Goal: Check status

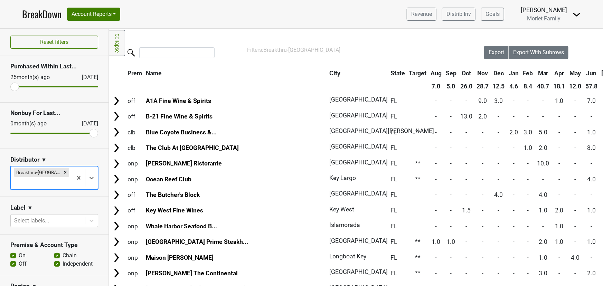
click at [47, 14] on link "BreakDown" at bounding box center [41, 14] width 39 height 15
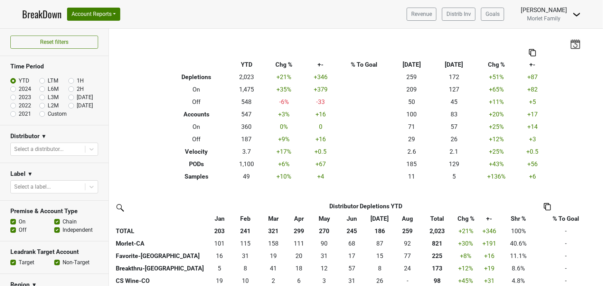
click at [47, 14] on link "BreakDown" at bounding box center [41, 14] width 39 height 15
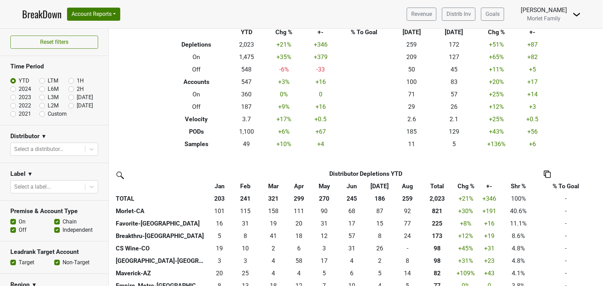
scroll to position [63, 0]
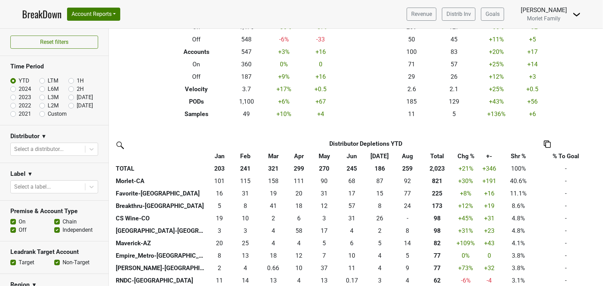
click at [19, 87] on label "2024" at bounding box center [25, 89] width 12 height 8
click at [13, 87] on input "2024" at bounding box center [24, 88] width 28 height 7
radio input "true"
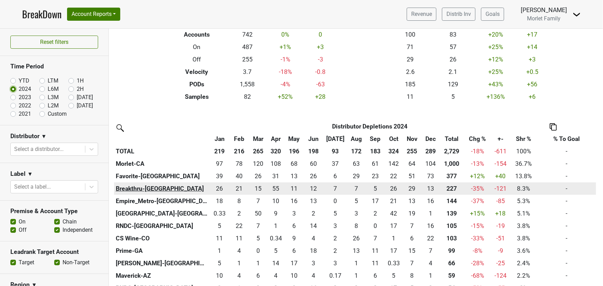
scroll to position [94, 0]
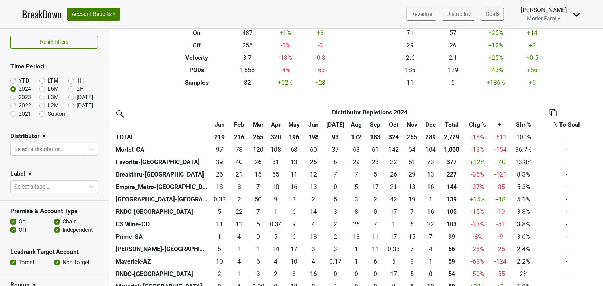
click at [19, 81] on label "YTD" at bounding box center [24, 81] width 11 height 8
click at [13, 81] on input "YTD" at bounding box center [24, 80] width 28 height 7
radio input "true"
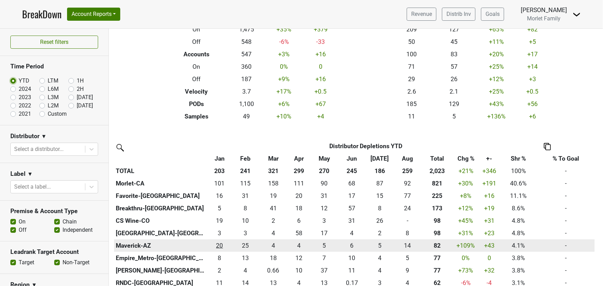
scroll to position [63, 0]
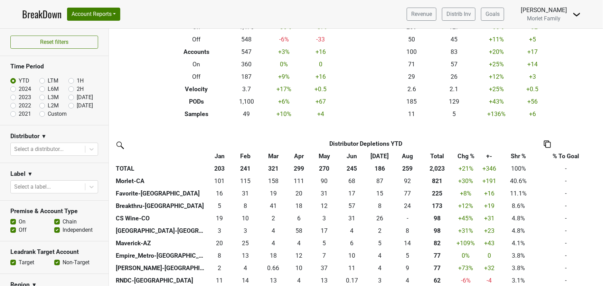
click at [19, 88] on label "2024" at bounding box center [25, 89] width 12 height 8
click at [14, 88] on input "2024" at bounding box center [24, 88] width 28 height 7
radio input "true"
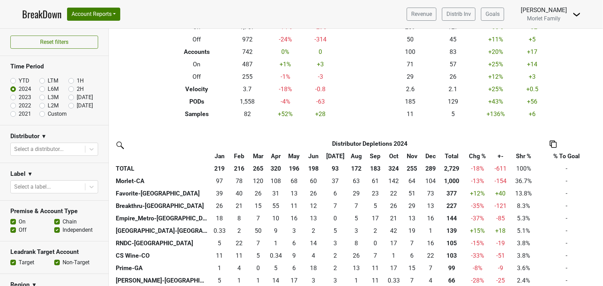
click at [19, 80] on label "YTD" at bounding box center [24, 81] width 11 height 8
click at [14, 80] on input "YTD" at bounding box center [24, 80] width 28 height 7
radio input "true"
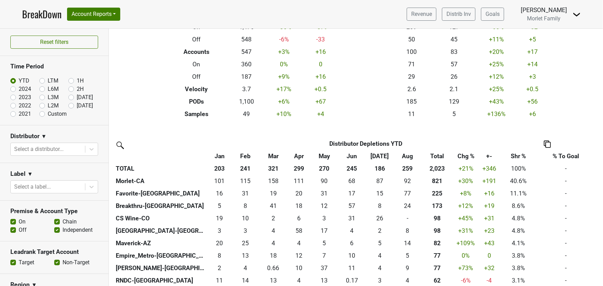
click at [19, 88] on label "2024" at bounding box center [25, 89] width 12 height 8
click at [15, 88] on input "2024" at bounding box center [24, 88] width 28 height 7
radio input "true"
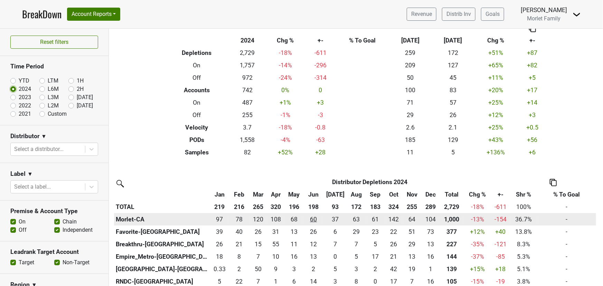
scroll to position [94, 0]
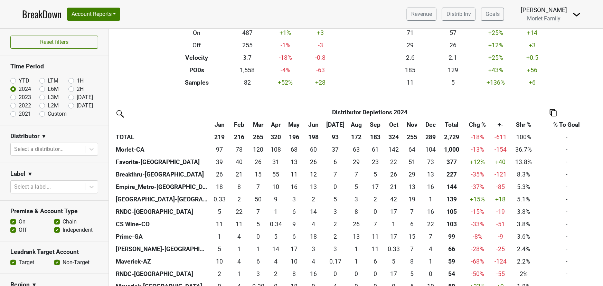
click at [19, 97] on label "2023" at bounding box center [25, 97] width 12 height 8
click at [13, 97] on input "2023" at bounding box center [24, 96] width 28 height 7
radio input "true"
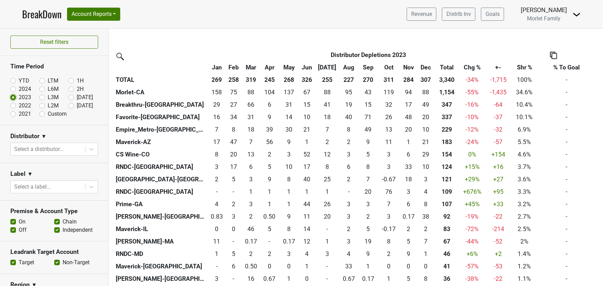
scroll to position [157, 0]
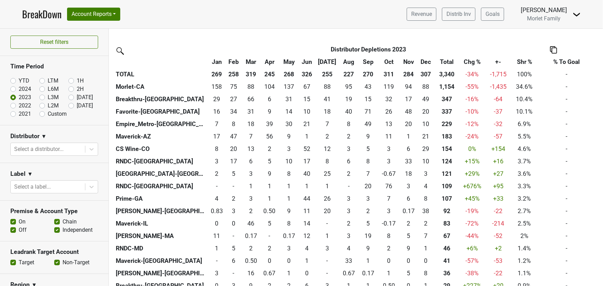
click at [19, 105] on label "2022" at bounding box center [25, 106] width 12 height 8
click at [12, 105] on input "2022" at bounding box center [24, 105] width 28 height 7
radio input "true"
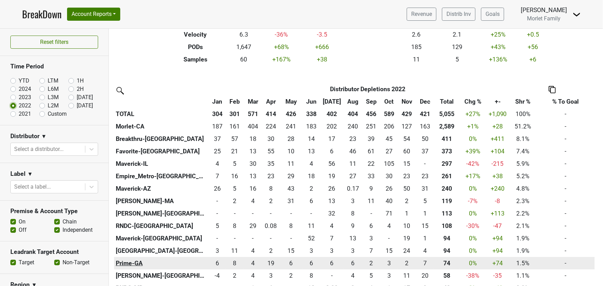
scroll to position [63, 0]
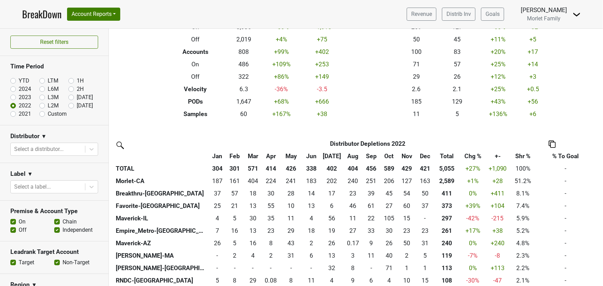
click at [19, 97] on label "2023" at bounding box center [25, 97] width 12 height 8
click at [15, 97] on input "2023" at bounding box center [24, 96] width 28 height 7
radio input "true"
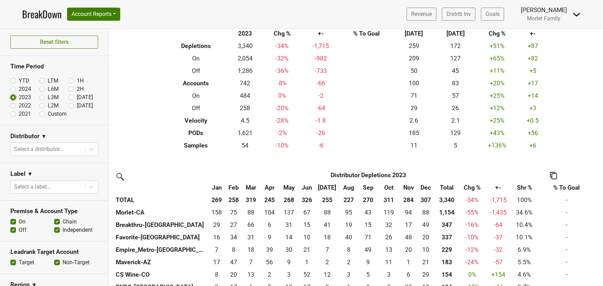
scroll to position [125, 0]
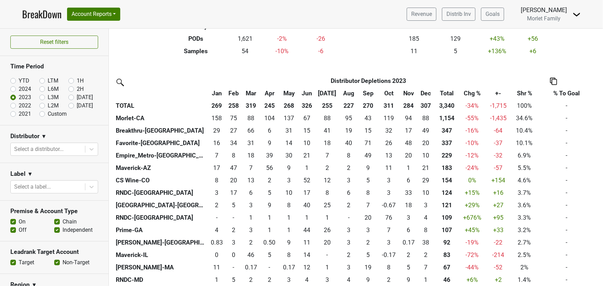
click at [19, 82] on label "YTD" at bounding box center [24, 81] width 11 height 8
click at [12, 82] on input "YTD" at bounding box center [24, 80] width 28 height 7
radio input "true"
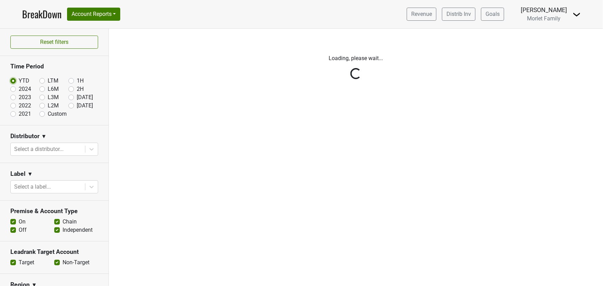
scroll to position [0, 0]
